Goal: Information Seeking & Learning: Learn about a topic

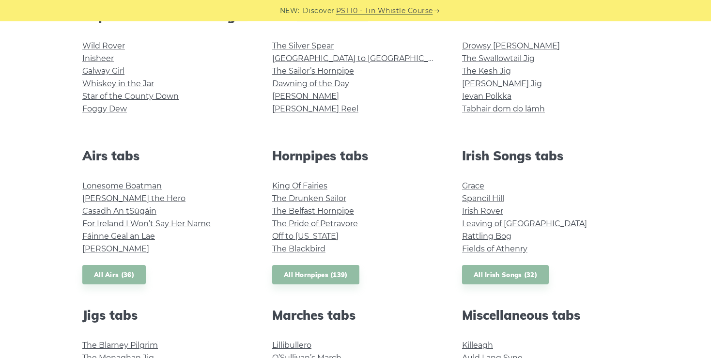
scroll to position [273, 0]
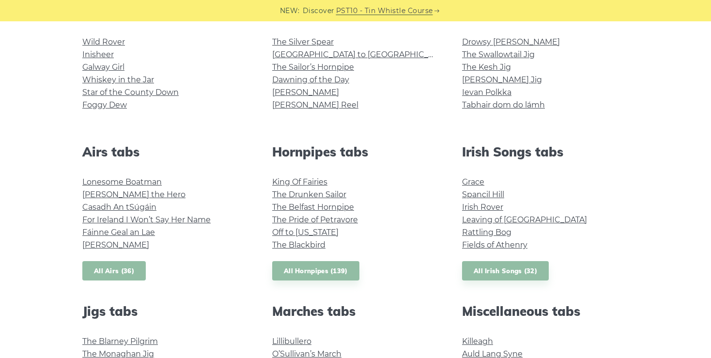
click at [112, 268] on link "All Airs (36)" at bounding box center [113, 271] width 63 height 20
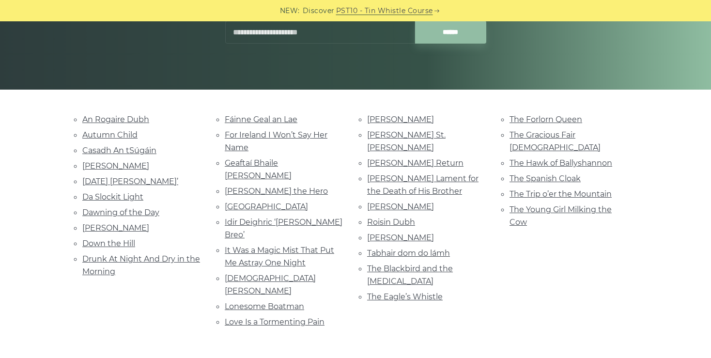
scroll to position [166, 0]
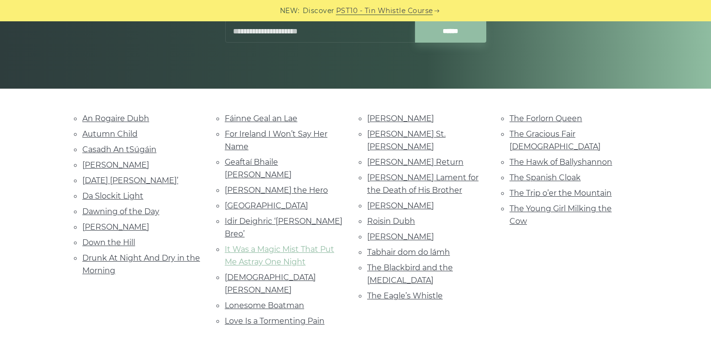
click at [281, 245] on link "It Was a Magic Mist That Put Me Astray One Night" at bounding box center [279, 256] width 109 height 22
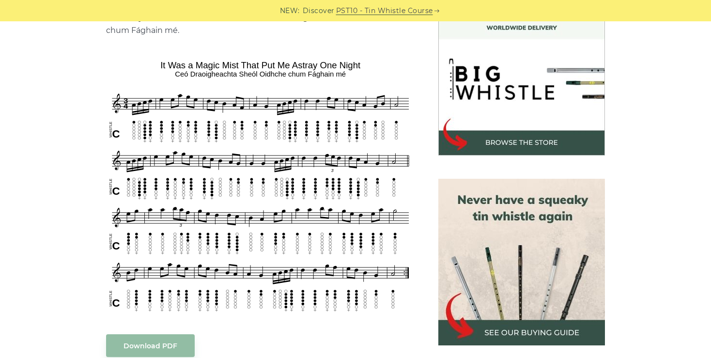
scroll to position [285, 0]
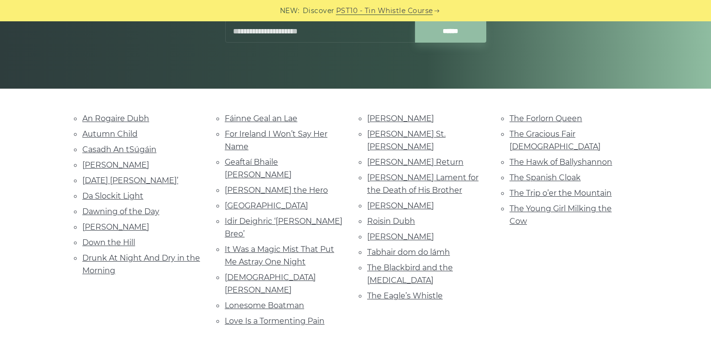
scroll to position [166, 0]
click at [269, 162] on link "Geaftaí Bhaile [PERSON_NAME]" at bounding box center [258, 168] width 67 height 22
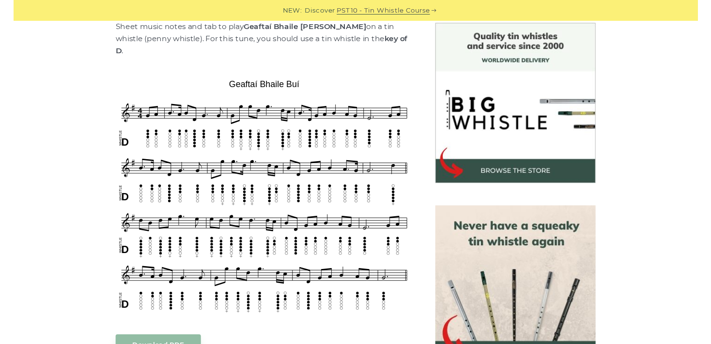
scroll to position [250, 0]
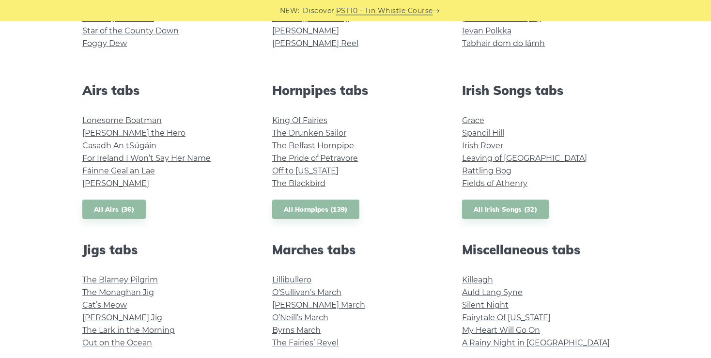
scroll to position [336, 0]
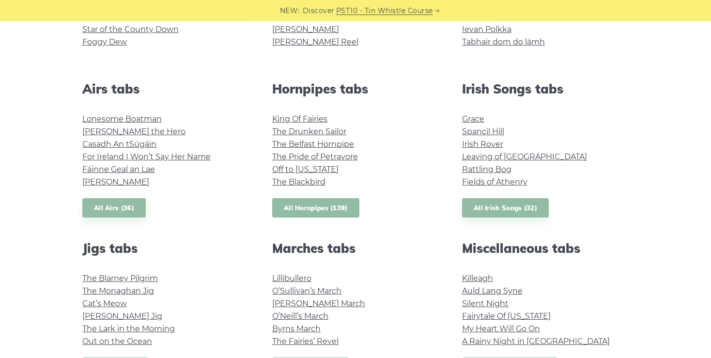
click at [333, 205] on link "All Hornpipes (139)" at bounding box center [315, 208] width 87 height 20
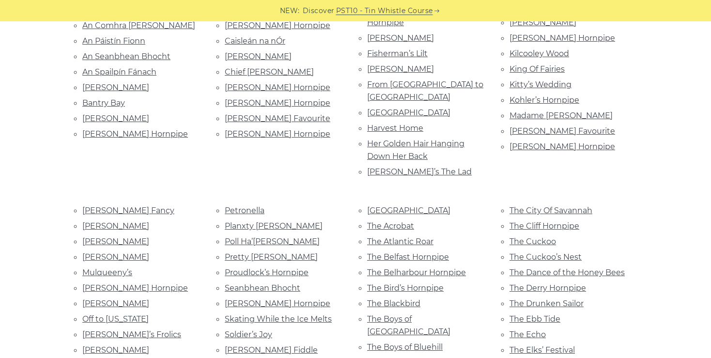
scroll to position [291, 0]
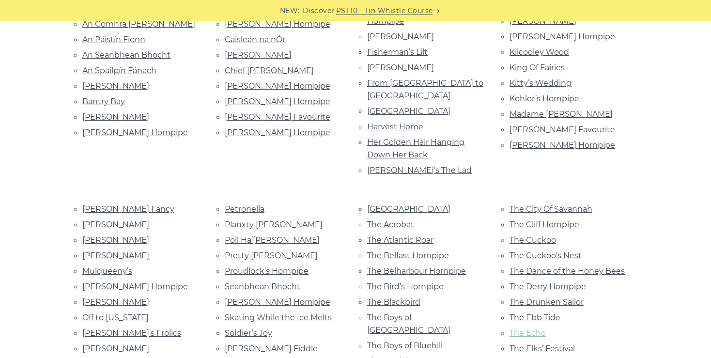
click at [527, 328] on link "The Echo" at bounding box center [528, 332] width 36 height 9
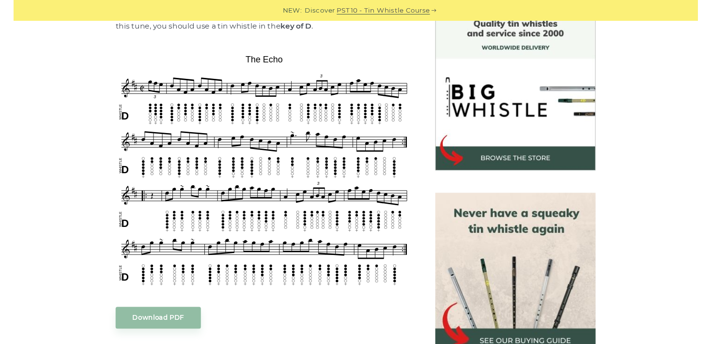
scroll to position [262, 0]
